Goal: Answer question/provide support

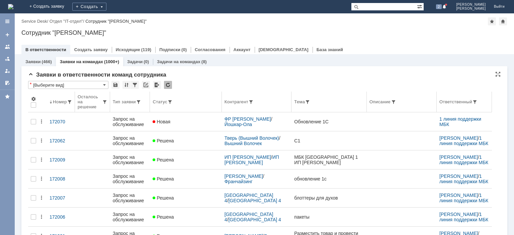
click at [129, 116] on div "Запрос на обслуживание" at bounding box center [130, 121] width 35 height 11
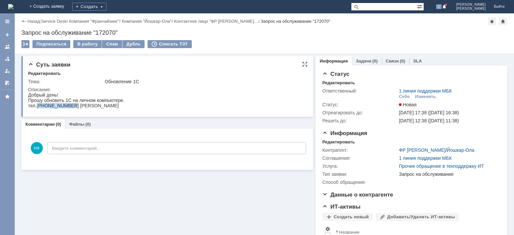
drag, startPoint x: 51, startPoint y: 106, endPoint x: 69, endPoint y: 105, distance: 18.2
click at [69, 105] on div "тел.[PHONE_NUMBER] [PERSON_NAME]" at bounding box center [76, 105] width 96 height 5
click at [64, 106] on div "тел.[PHONE_NUMBER] [PERSON_NAME]" at bounding box center [76, 105] width 96 height 5
drag, startPoint x: 68, startPoint y: 106, endPoint x: 38, endPoint y: 106, distance: 29.8
click at [38, 106] on div "тел.[PHONE_NUMBER] [PERSON_NAME]" at bounding box center [76, 105] width 96 height 5
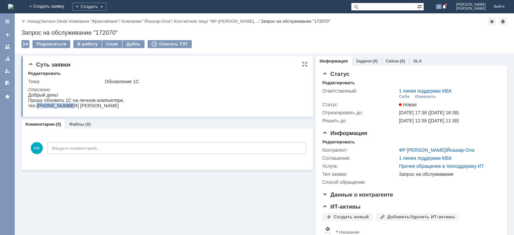
copy div "+79877003596"
click at [88, 46] on div "В работу" at bounding box center [87, 44] width 28 height 8
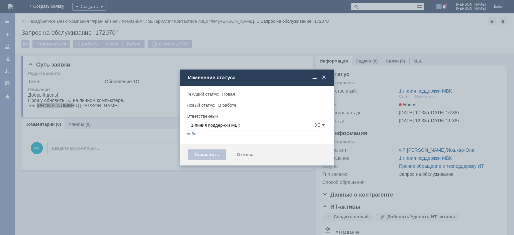
type input "[PERSON_NAME]"
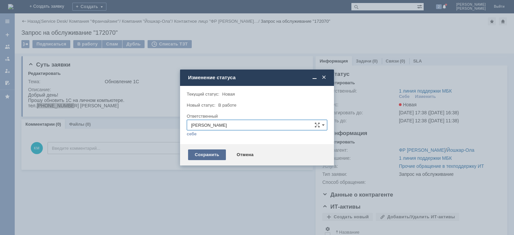
click at [202, 156] on div "Сохранить" at bounding box center [207, 155] width 38 height 11
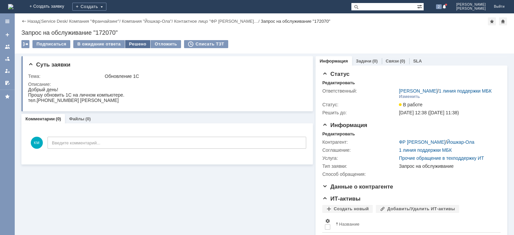
click at [140, 44] on div "Решено" at bounding box center [137, 44] width 25 height 8
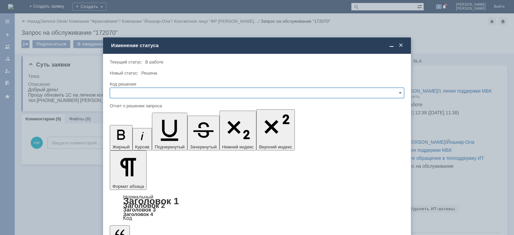
click at [156, 92] on input "text" at bounding box center [257, 93] width 295 height 11
drag, startPoint x: 133, startPoint y: 136, endPoint x: 23, endPoint y: 15, distance: 163.2
click at [133, 136] on span "Решено" at bounding box center [257, 138] width 286 height 5
type input "Решено"
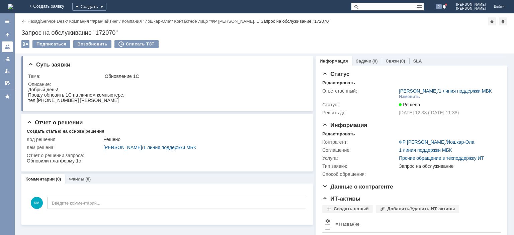
click at [10, 46] on link at bounding box center [7, 47] width 11 height 11
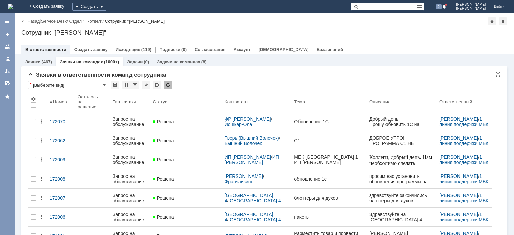
click at [381, 5] on input "text" at bounding box center [384, 7] width 66 height 8
paste input "+79203304219"
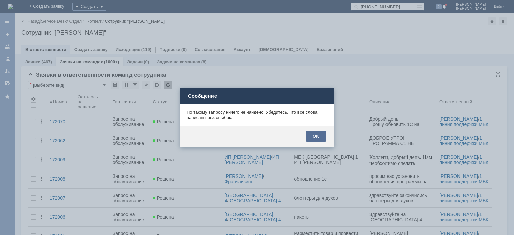
click at [314, 135] on div "OK" at bounding box center [316, 136] width 20 height 11
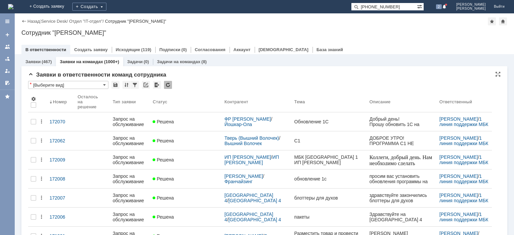
click at [371, 7] on input "+79203304219" at bounding box center [384, 7] width 66 height 8
drag, startPoint x: 372, startPoint y: 6, endPoint x: 362, endPoint y: 6, distance: 9.7
click at [362, 6] on input "+79203304219" at bounding box center [384, 7] width 66 height 8
click at [376, 5] on input "+79203304219" at bounding box center [384, 7] width 66 height 8
click at [373, 5] on input "+79203304219" at bounding box center [384, 7] width 66 height 8
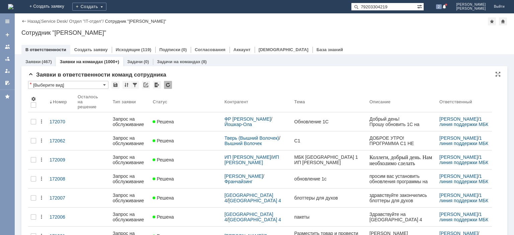
type input "79203304219"
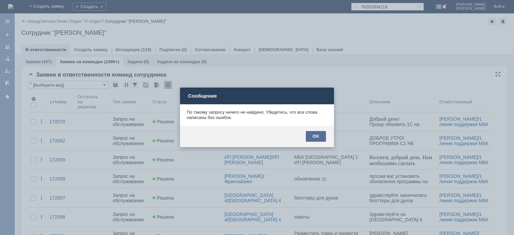
click at [314, 135] on div "OK" at bounding box center [316, 136] width 20 height 11
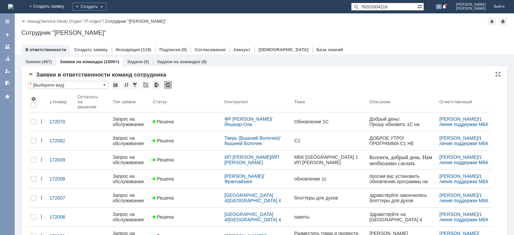
drag, startPoint x: 406, startPoint y: 7, endPoint x: 410, endPoint y: 7, distance: 4.1
click at [410, 7] on input "79203304219" at bounding box center [384, 7] width 66 height 8
drag, startPoint x: 417, startPoint y: 6, endPoint x: 342, endPoint y: 5, distance: 75.3
click at [351, 5] on input "79203304219" at bounding box center [384, 7] width 66 height 8
click at [167, 81] on div at bounding box center [168, 85] width 8 height 8
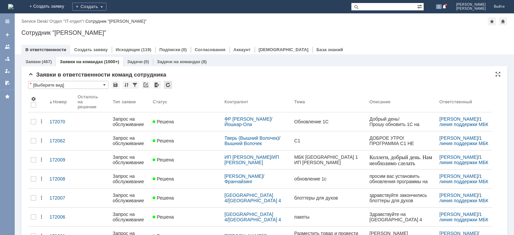
click at [167, 84] on div at bounding box center [168, 85] width 8 height 8
click at [168, 83] on div at bounding box center [168, 85] width 8 height 8
